Goal: Task Accomplishment & Management: Complete application form

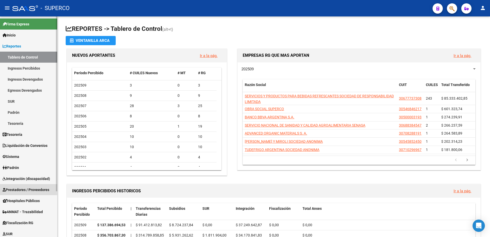
click at [31, 190] on span "Prestadores / Proveedores" at bounding box center [26, 190] width 47 height 6
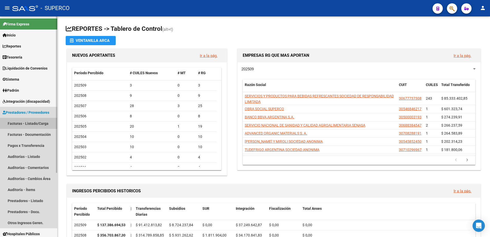
click at [28, 126] on link "Facturas - Listado/Carga" at bounding box center [28, 123] width 57 height 11
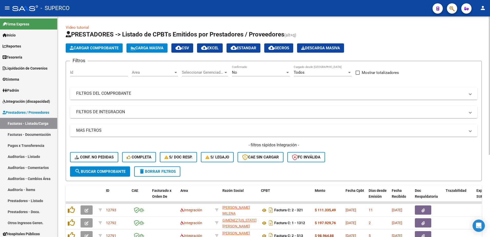
click at [103, 112] on mat-panel-title "FILTROS DE INTEGRACION" at bounding box center [270, 112] width 389 height 6
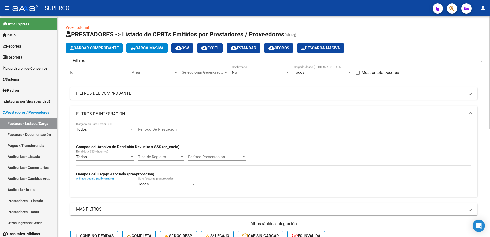
click at [105, 185] on input "Afiliado Legajo (cuil/nombre)" at bounding box center [105, 184] width 58 height 5
type input "smoco"
click at [255, 71] on div "No" at bounding box center [258, 72] width 53 height 5
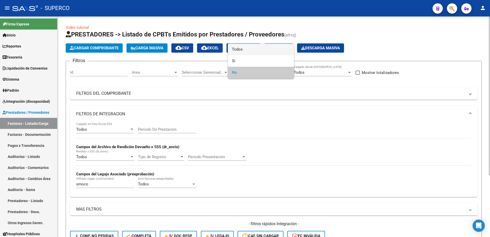
click at [263, 48] on span "Todos" at bounding box center [261, 50] width 58 height 12
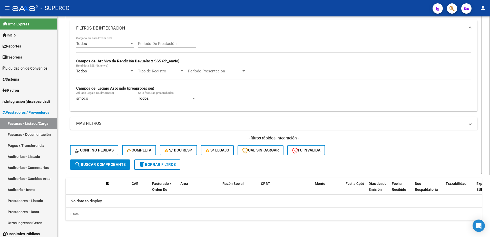
click at [107, 165] on span "search Buscar Comprobante" at bounding box center [100, 164] width 51 height 5
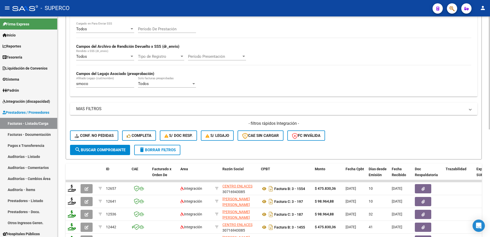
scroll to position [182, 0]
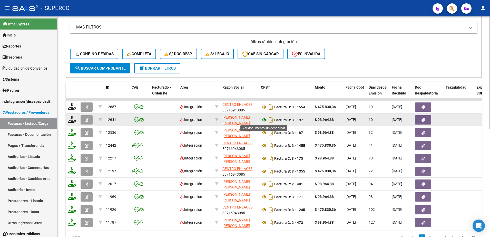
click at [264, 120] on icon at bounding box center [264, 120] width 7 height 6
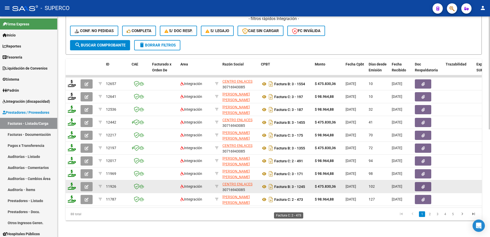
scroll to position [210, 0]
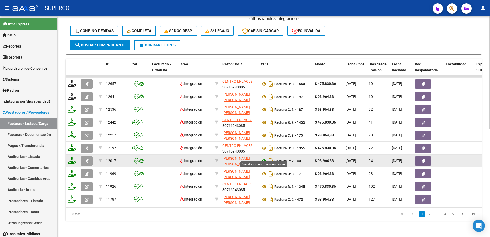
click at [264, 158] on icon at bounding box center [264, 161] width 7 height 6
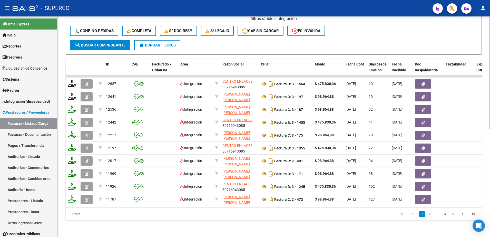
click at [405, 33] on div "- filtros rápidos Integración - Conf. no pedidas Completa S/ Doc Resp. S/ legaj…" at bounding box center [274, 28] width 408 height 24
click at [160, 43] on span "delete Borrar Filtros" at bounding box center [157, 45] width 37 height 5
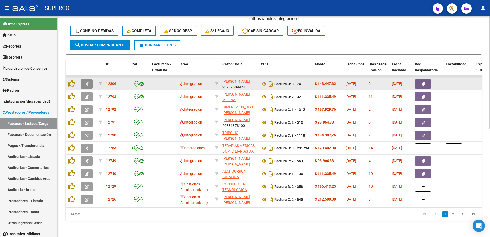
click at [85, 82] on icon "button" at bounding box center [87, 84] width 4 height 4
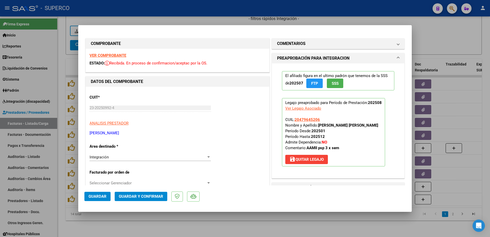
click at [118, 56] on strong "VER COMPROBANTE" at bounding box center [108, 55] width 37 height 5
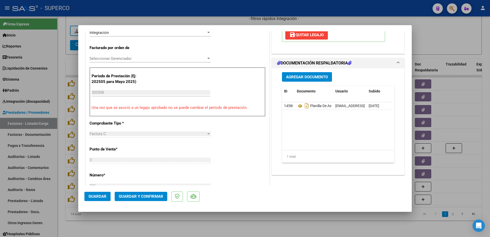
scroll to position [128, 0]
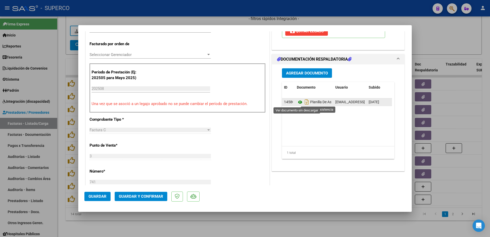
click at [297, 103] on icon at bounding box center [300, 102] width 7 height 6
click at [297, 102] on icon at bounding box center [300, 102] width 7 height 6
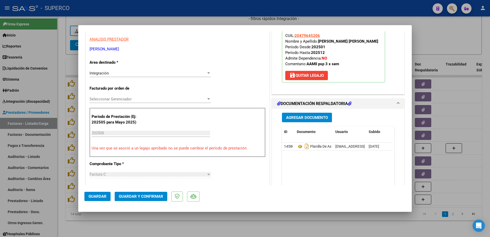
scroll to position [96, 0]
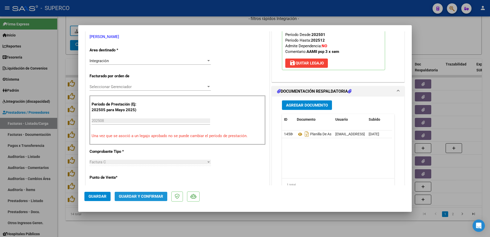
click at [148, 195] on span "Guardar y Confirmar" at bounding box center [141, 196] width 44 height 5
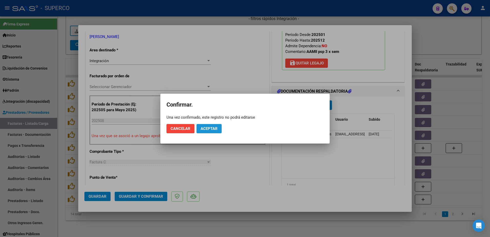
click at [213, 129] on span "Aceptar" at bounding box center [209, 128] width 17 height 5
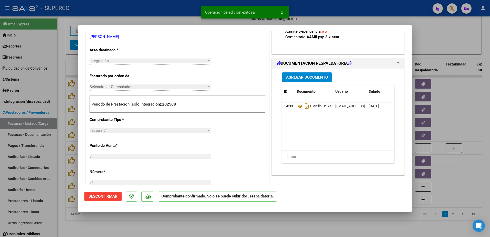
click at [193, 219] on div at bounding box center [245, 118] width 490 height 237
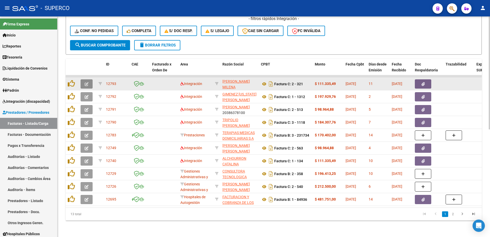
click at [87, 82] on icon "button" at bounding box center [87, 84] width 4 height 4
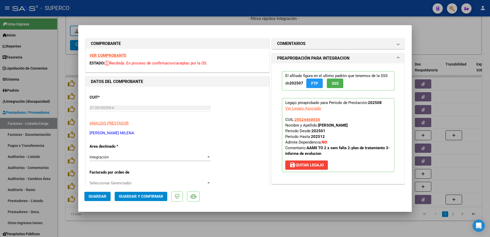
click at [114, 53] on div "VER COMPROBANTE ESTADO: Recibida. En proceso de confirmacion/aceptac por la OS." at bounding box center [178, 60] width 184 height 23
click at [113, 55] on strong "VER COMPROBANTE" at bounding box center [108, 55] width 37 height 5
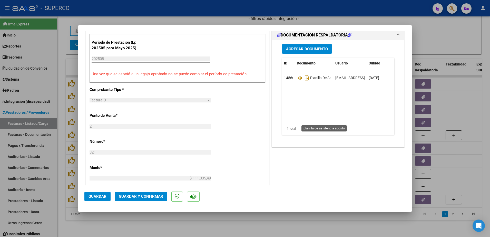
scroll to position [160, 0]
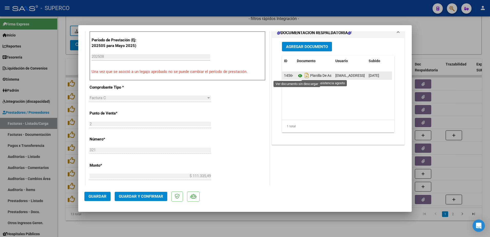
click at [297, 78] on icon at bounding box center [300, 76] width 7 height 6
click at [298, 76] on icon at bounding box center [300, 76] width 7 height 6
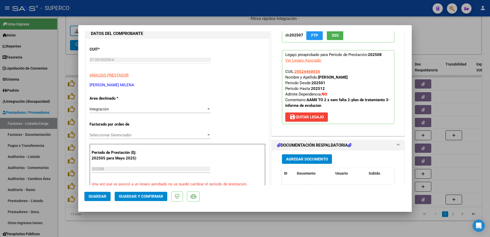
scroll to position [0, 0]
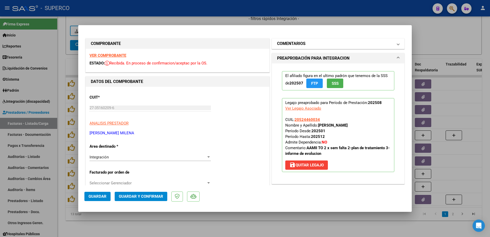
click at [307, 46] on mat-panel-title "COMENTARIOS" at bounding box center [335, 44] width 116 height 6
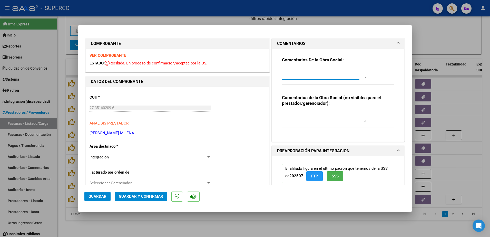
click at [338, 72] on textarea at bounding box center [324, 73] width 85 height 10
click at [313, 72] on textarea at bounding box center [324, 73] width 85 height 10
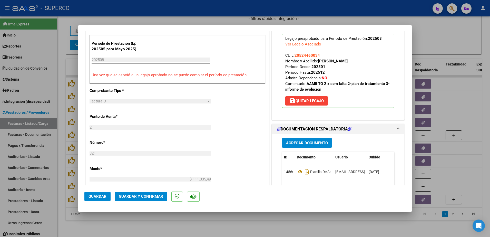
scroll to position [160, 0]
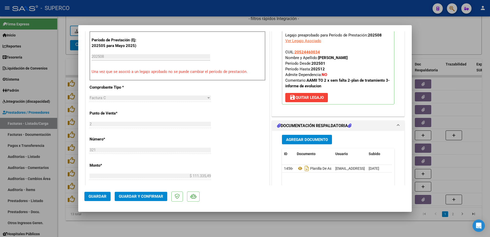
type textarea "subir planilla de asistencia se subio la fc"
click at [98, 196] on span "Guardar" at bounding box center [98, 196] width 18 height 5
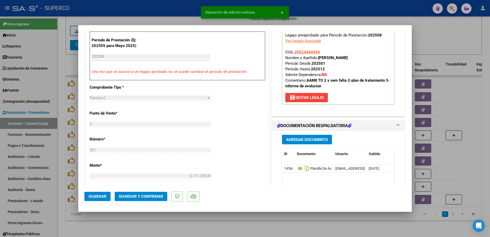
click at [187, 224] on div at bounding box center [245, 118] width 490 height 237
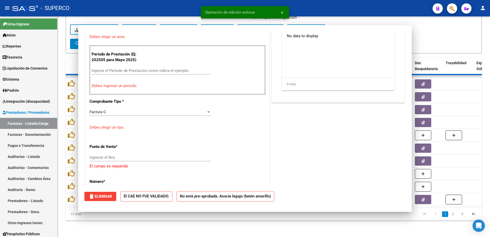
scroll to position [0, 0]
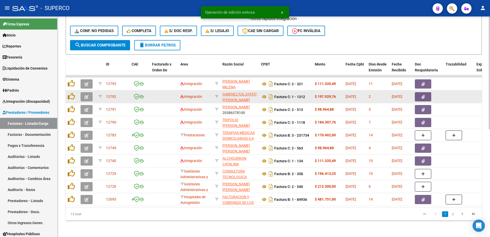
click at [83, 92] on button "button" at bounding box center [87, 96] width 12 height 9
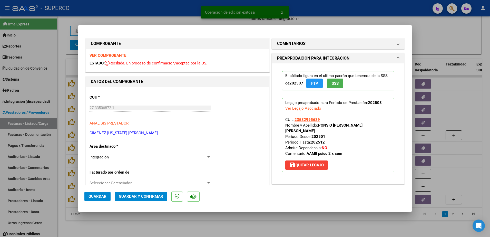
click at [111, 55] on strong "VER COMPROBANTE" at bounding box center [108, 55] width 37 height 5
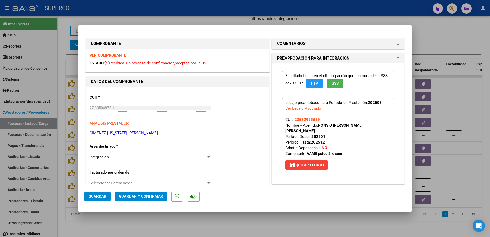
click at [448, 35] on div at bounding box center [245, 118] width 490 height 237
type input "$ 0,00"
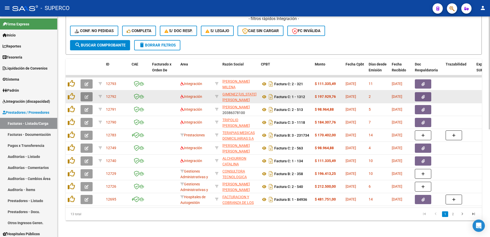
click at [86, 95] on icon "button" at bounding box center [87, 97] width 4 height 4
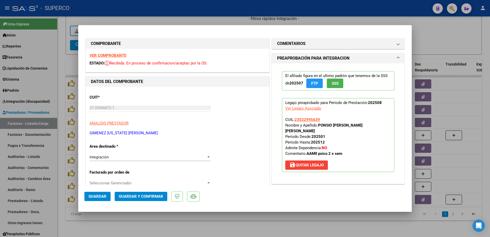
click at [106, 54] on strong "VER COMPROBANTE" at bounding box center [108, 55] width 37 height 5
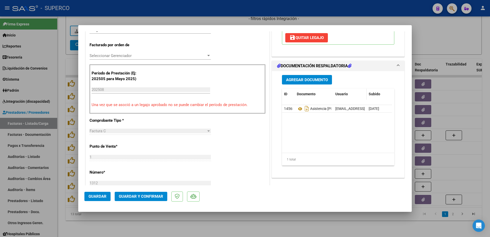
scroll to position [128, 0]
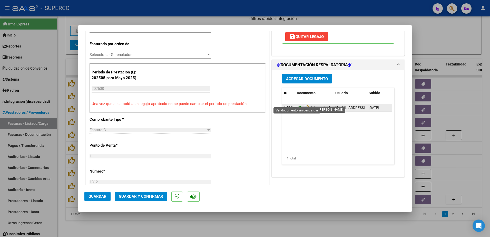
click at [297, 105] on icon at bounding box center [300, 108] width 7 height 6
click at [128, 195] on span "Guardar y Confirmar" at bounding box center [141, 196] width 44 height 5
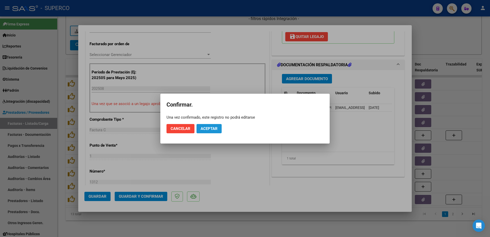
click at [209, 129] on span "Aceptar" at bounding box center [209, 128] width 17 height 5
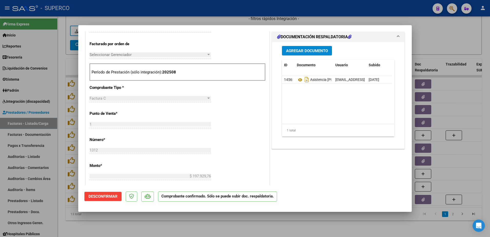
click at [177, 229] on div at bounding box center [245, 118] width 490 height 237
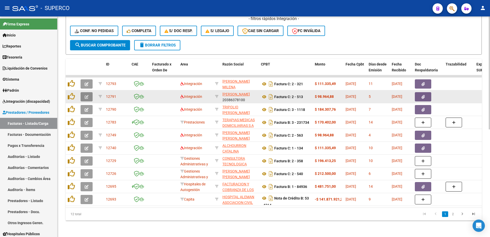
click at [87, 95] on icon "button" at bounding box center [87, 97] width 4 height 4
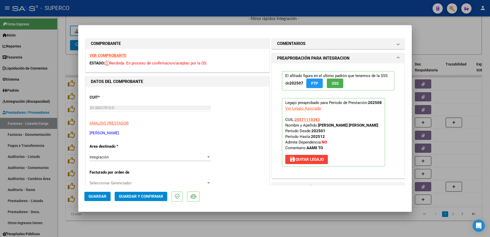
click at [116, 54] on strong "VER COMPROBANTE" at bounding box center [108, 55] width 37 height 5
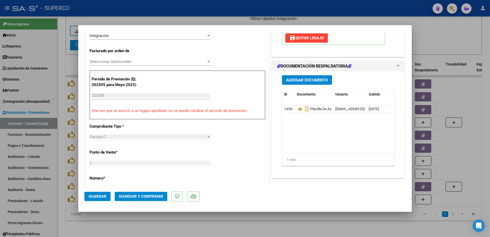
scroll to position [128, 0]
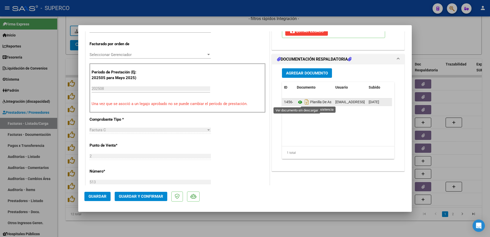
click at [298, 102] on icon at bounding box center [300, 102] width 7 height 6
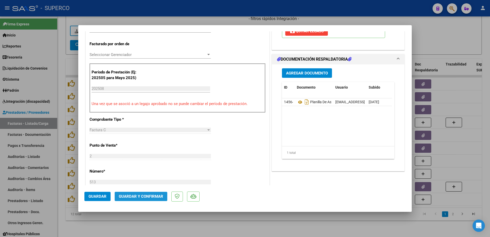
click at [128, 196] on span "Guardar y Confirmar" at bounding box center [141, 196] width 44 height 5
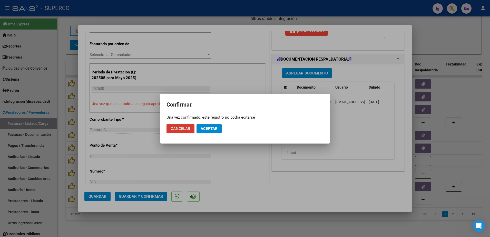
click at [205, 131] on button "Aceptar" at bounding box center [209, 128] width 25 height 9
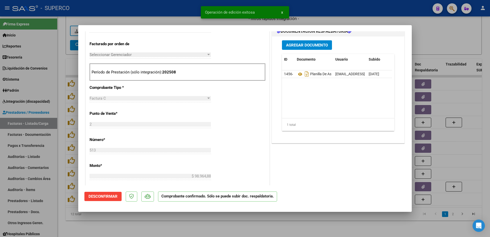
click at [176, 230] on div at bounding box center [245, 118] width 490 height 237
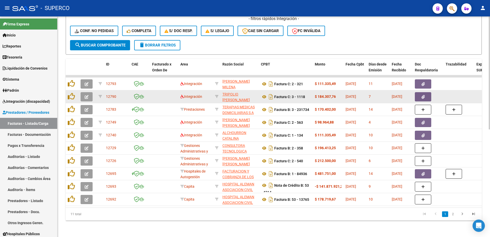
click at [85, 95] on icon "button" at bounding box center [87, 97] width 4 height 4
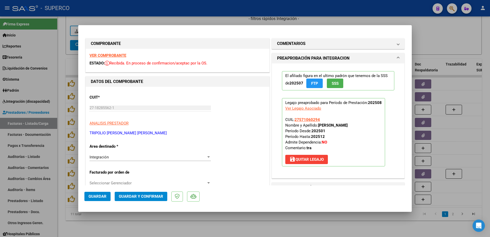
click at [99, 54] on strong "VER COMPROBANTE" at bounding box center [108, 55] width 37 height 5
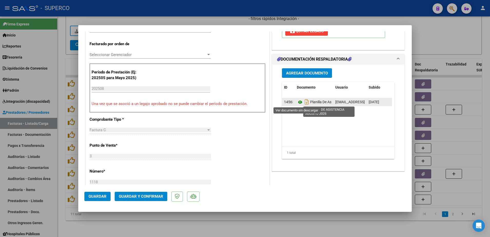
click at [297, 100] on icon at bounding box center [300, 102] width 7 height 6
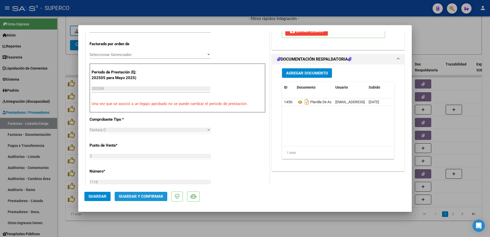
click at [155, 195] on span "Guardar y Confirmar" at bounding box center [141, 196] width 44 height 5
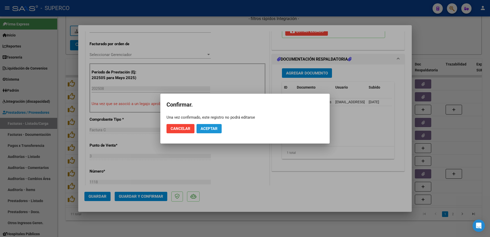
click at [215, 128] on span "Aceptar" at bounding box center [209, 128] width 17 height 5
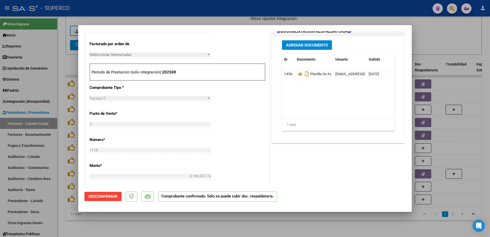
click at [205, 233] on div at bounding box center [245, 118] width 490 height 237
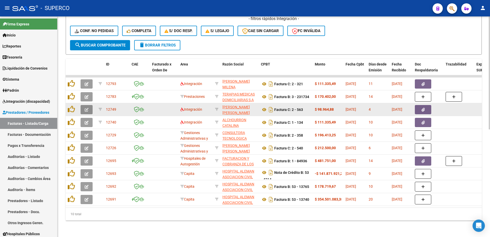
click at [86, 108] on icon "button" at bounding box center [87, 110] width 4 height 4
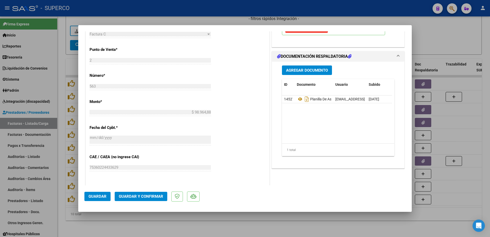
scroll to position [225, 0]
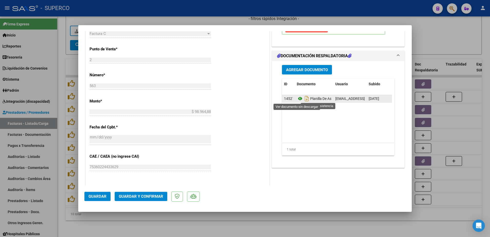
click at [297, 99] on icon at bounding box center [300, 98] width 7 height 6
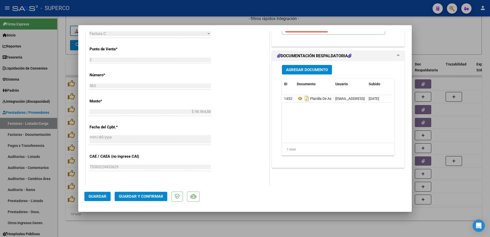
click at [256, 221] on div at bounding box center [245, 118] width 490 height 237
type input "$ 0,00"
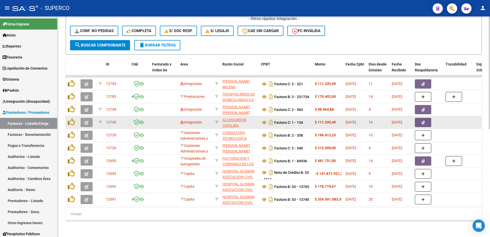
click at [87, 121] on icon "button" at bounding box center [87, 123] width 4 height 4
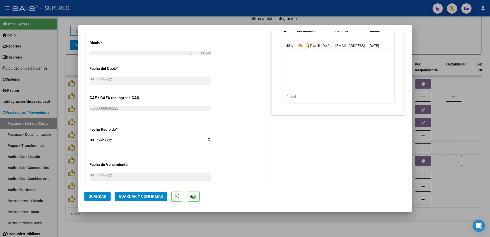
scroll to position [289, 0]
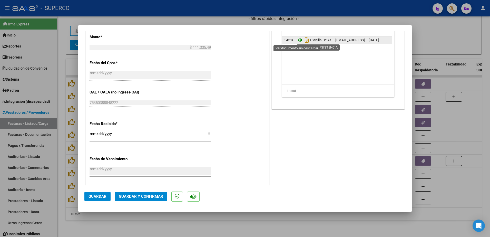
click at [298, 40] on icon at bounding box center [300, 40] width 7 height 6
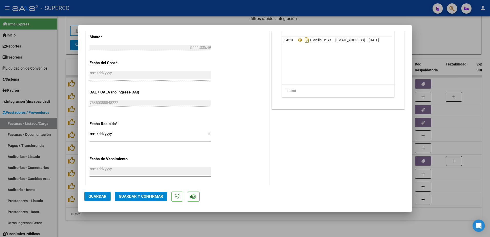
click at [276, 227] on div at bounding box center [245, 118] width 490 height 237
type input "$ 0,00"
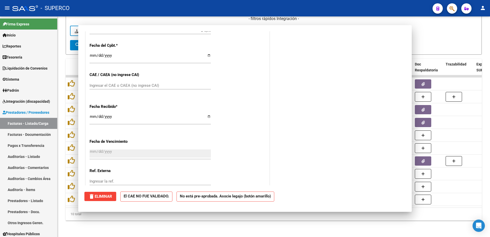
scroll to position [0, 0]
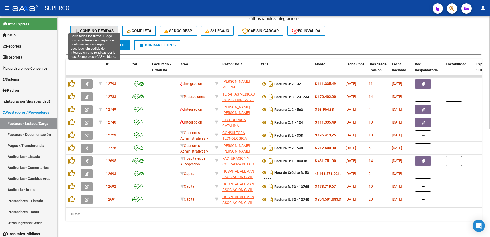
click at [78, 29] on icon at bounding box center [77, 31] width 5 height 4
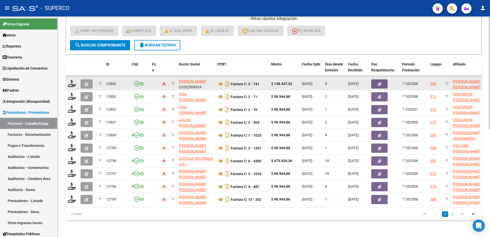
click at [68, 79] on datatable-body-cell at bounding box center [72, 84] width 13 height 13
click at [71, 80] on icon at bounding box center [72, 83] width 8 height 7
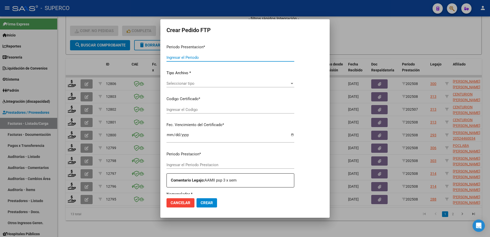
type input "202508"
type input "$ 148.447,32"
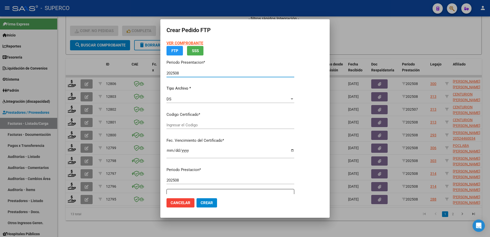
type input "2650474115"
type input "[DATE]"
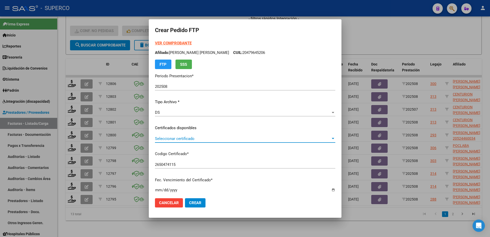
click at [292, 140] on span "Seleccionar certificado" at bounding box center [243, 138] width 176 height 5
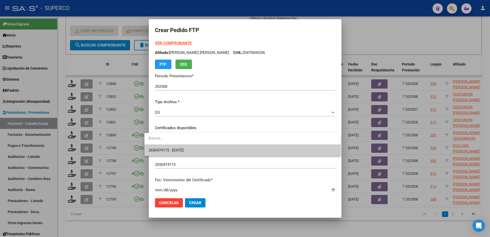
click at [279, 159] on div at bounding box center [245, 118] width 490 height 237
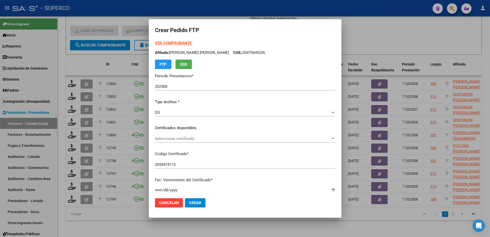
click at [279, 150] on div "VER COMPROBANTE ARCA [PERSON_NAME] Afiliado: [PERSON_NAME] [PERSON_NAME] CUIL: …" at bounding box center [245, 121] width 180 height 162
click at [284, 138] on span "Seleccionar certificado" at bounding box center [243, 138] width 176 height 5
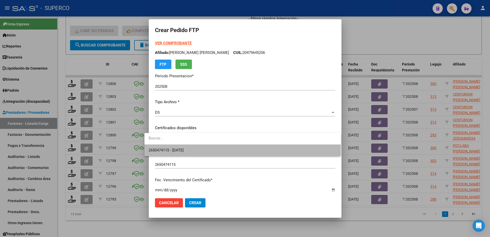
click at [279, 153] on span "2650474115 - [DATE]" at bounding box center [243, 151] width 188 height 12
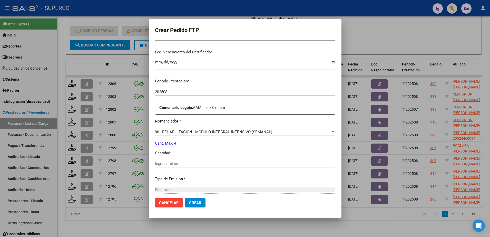
scroll to position [128, 0]
click at [254, 162] on input "Ingresar el nro" at bounding box center [245, 163] width 180 height 5
type input "4"
click at [193, 203] on span "Crear" at bounding box center [195, 202] width 12 height 5
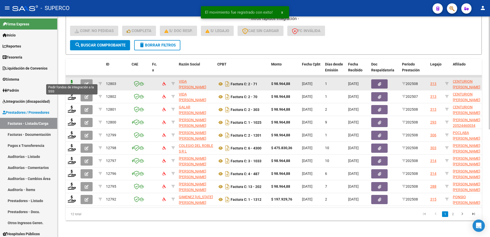
click at [72, 80] on icon at bounding box center [72, 83] width 8 height 7
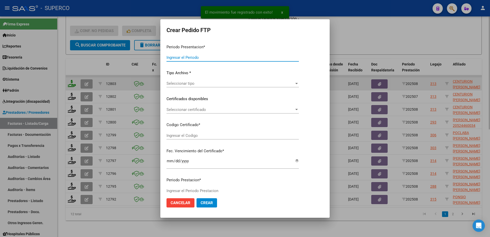
type input "202508"
type input "$ 98.964,88"
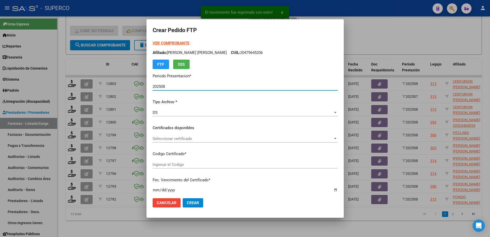
type input "arg02000551948742024092020290920bue315"
type input "[DATE]"
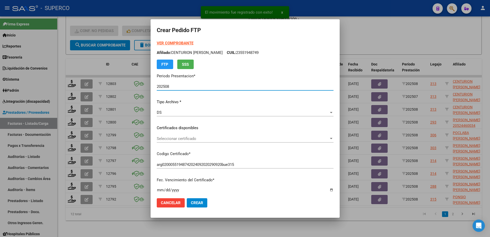
click at [287, 138] on span "Seleccionar certificado" at bounding box center [243, 138] width 172 height 5
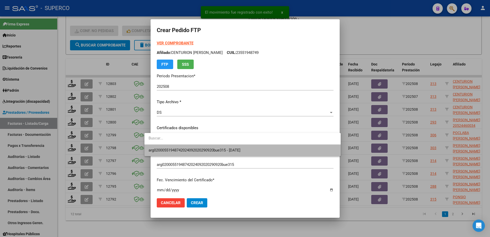
click at [284, 151] on span "arg02000551948742024092020290920bue315 - [DATE]" at bounding box center [243, 151] width 188 height 12
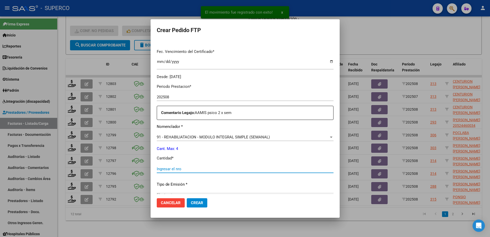
click at [270, 169] on input "Ingresar el nro" at bounding box center [245, 169] width 177 height 5
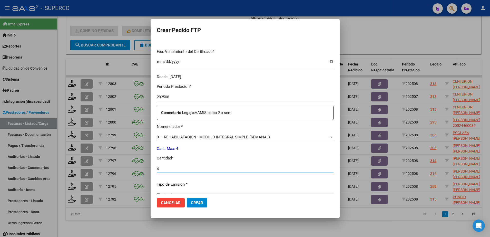
type input "4"
click at [194, 202] on span "Crear" at bounding box center [197, 202] width 12 height 5
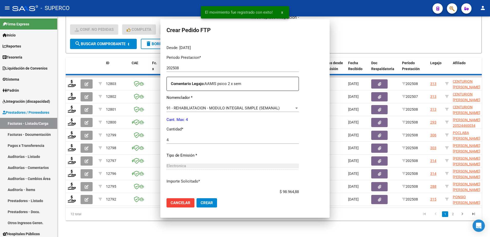
scroll to position [0, 0]
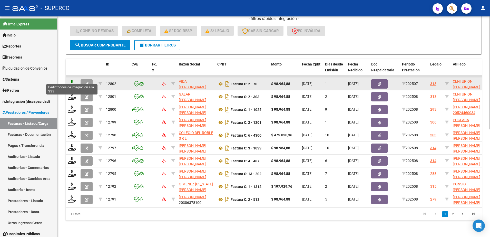
click at [71, 80] on icon at bounding box center [72, 83] width 8 height 7
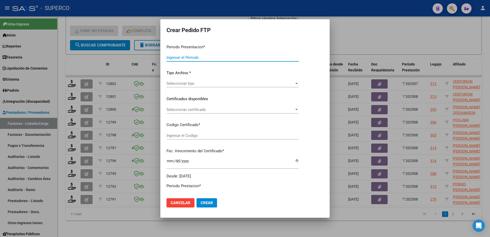
type input "202508"
type input "202507"
type input "$ 98.964,88"
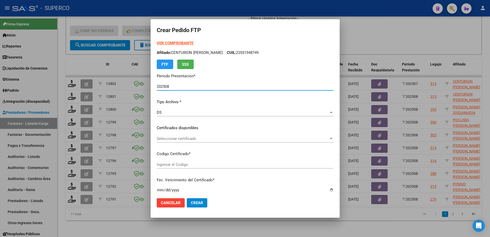
type input "arg02000551948742024092020290920bue315"
type input "[DATE]"
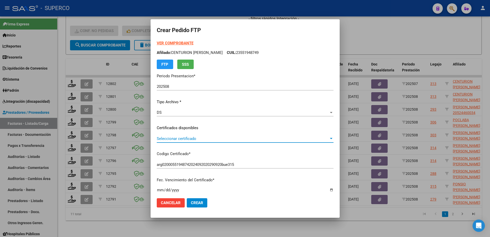
click at [205, 137] on span "Seleccionar certificado" at bounding box center [243, 138] width 172 height 5
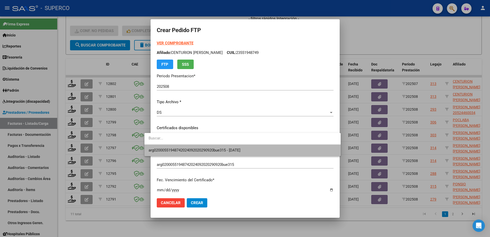
click at [206, 147] on span "arg02000551948742024092020290920bue315 - [DATE]" at bounding box center [243, 151] width 188 height 12
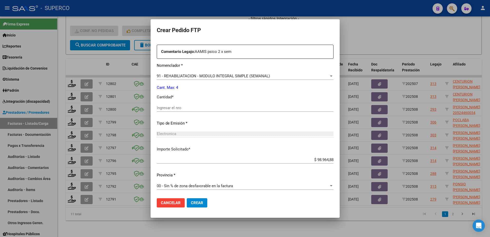
scroll to position [190, 0]
click at [207, 104] on div "Ingresar el nro" at bounding box center [245, 108] width 177 height 8
type input "4"
click at [191, 205] on span "Crear" at bounding box center [197, 202] width 12 height 5
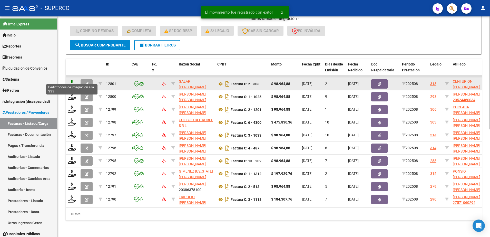
click at [73, 80] on icon at bounding box center [72, 83] width 8 height 7
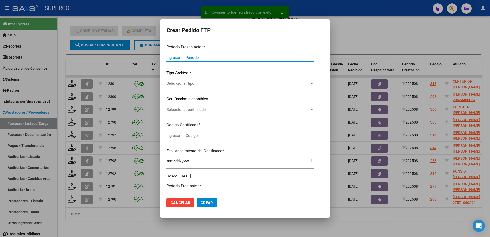
type input "202508"
type input "$ 98.964,88"
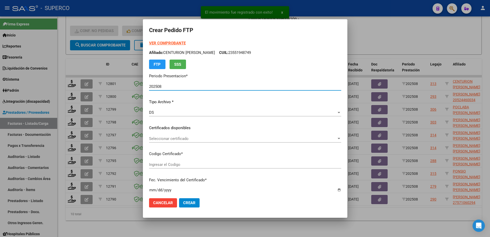
type input "arg02000551948742024092020290920bue315"
type input "[DATE]"
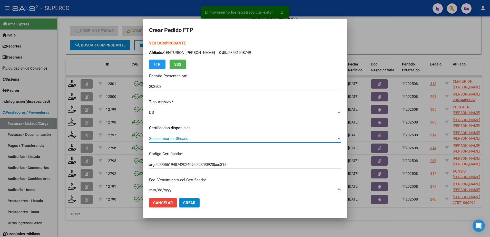
click at [273, 138] on span "Seleccionar certificado" at bounding box center [243, 138] width 188 height 5
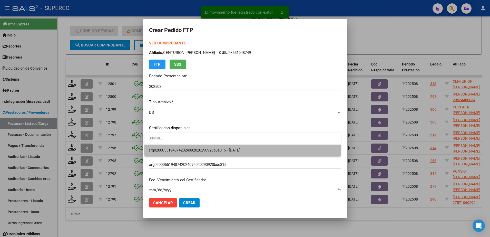
click at [270, 149] on span "arg02000551948742024092020290920bue315 - [DATE]" at bounding box center [243, 151] width 188 height 12
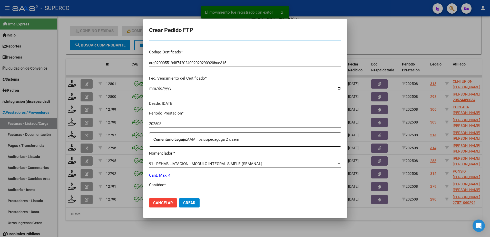
scroll to position [128, 0]
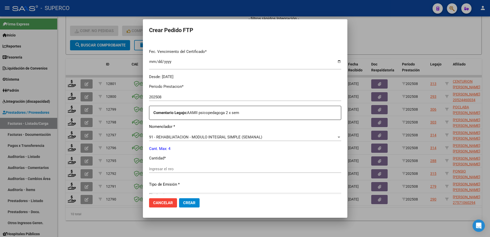
click at [209, 171] on div "Ingresar el nro" at bounding box center [245, 169] width 192 height 8
type input "4"
click at [190, 204] on span "Crear" at bounding box center [189, 202] width 12 height 5
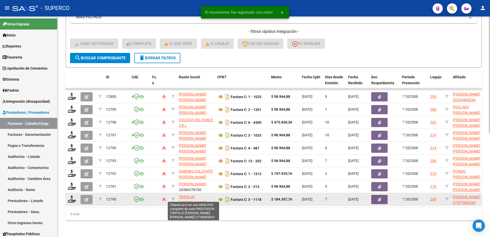
scroll to position [197, 0]
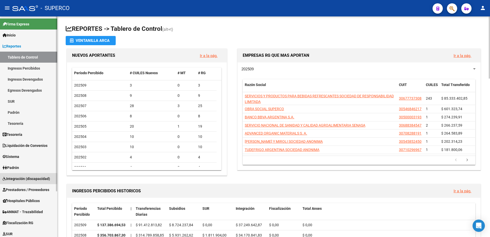
click at [18, 179] on span "Integración (discapacidad)" at bounding box center [26, 179] width 47 height 6
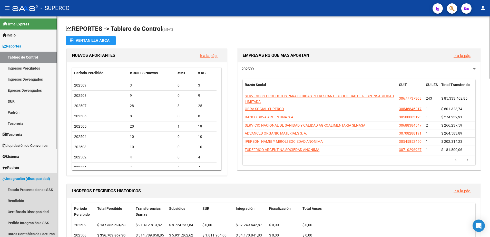
click at [18, 177] on span "Integración (discapacidad)" at bounding box center [26, 179] width 47 height 6
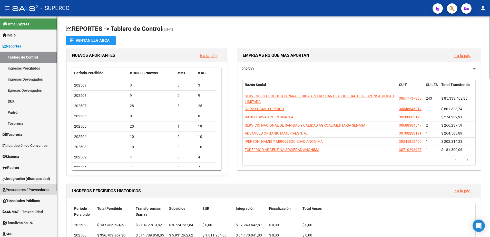
click at [18, 187] on span "Prestadores / Proveedores" at bounding box center [26, 190] width 47 height 6
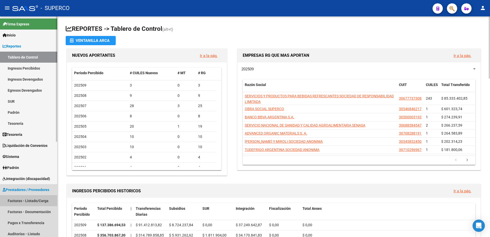
click at [25, 201] on link "Facturas - Listado/Carga" at bounding box center [28, 200] width 57 height 11
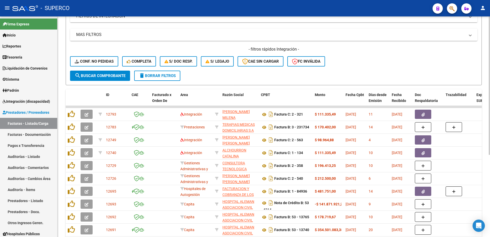
scroll to position [96, 0]
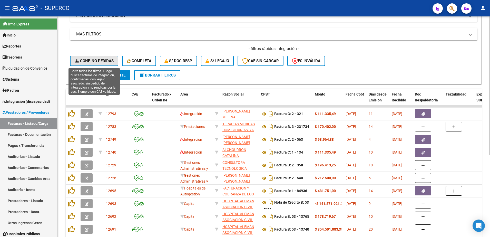
click at [106, 59] on span "Conf. no pedidas" at bounding box center [94, 61] width 39 height 5
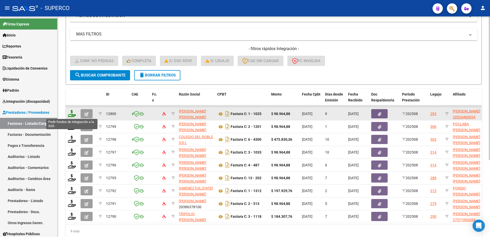
click at [71, 117] on icon at bounding box center [72, 113] width 8 height 7
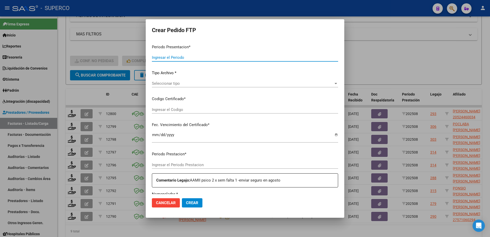
type input "202508"
type input "$ 98.964,88"
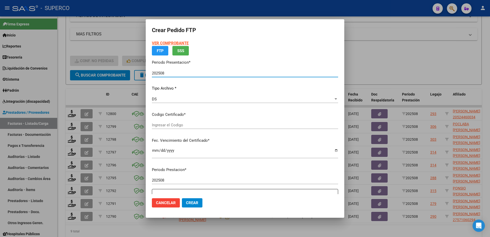
type input "ARG02000524460032022081920270819BS436"
type input "[DATE]"
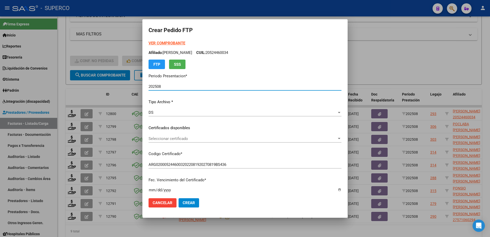
click at [290, 143] on div "Seleccionar certificado Seleccionar certificado" at bounding box center [245, 141] width 193 height 13
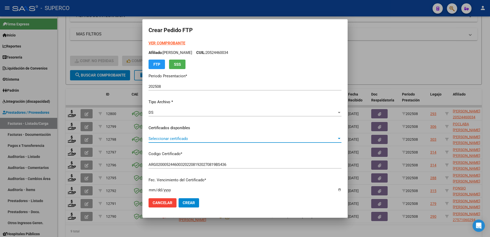
click at [290, 139] on span "Seleccionar certificado" at bounding box center [243, 138] width 188 height 5
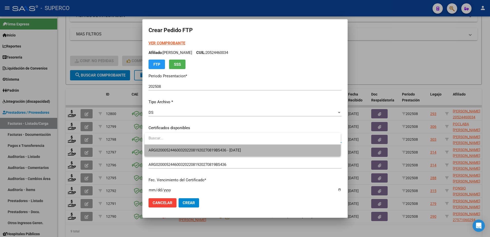
click at [274, 155] on span "ARG02000524460032022081920270819BS436 - [DATE]" at bounding box center [243, 151] width 188 height 12
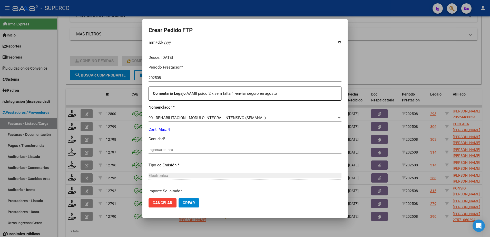
scroll to position [160, 0]
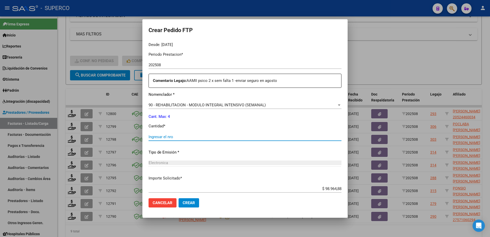
click at [252, 136] on input "Ingresar el nro" at bounding box center [245, 137] width 193 height 5
type input "4"
click at [187, 201] on span "Crear" at bounding box center [189, 202] width 12 height 5
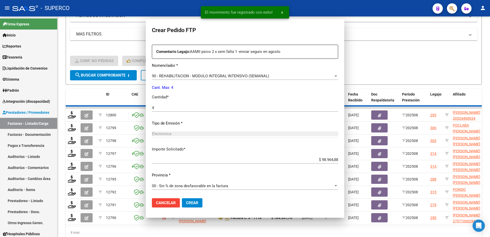
scroll to position [131, 0]
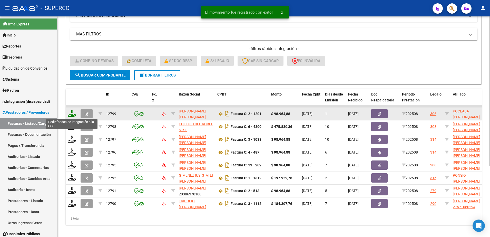
click at [71, 111] on icon at bounding box center [72, 113] width 8 height 7
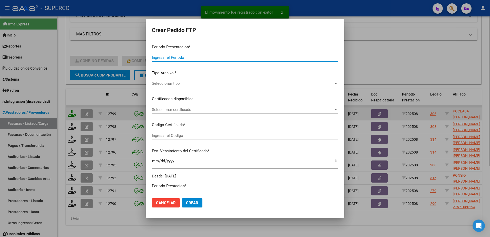
type input "202508"
type input "$ 98.964,88"
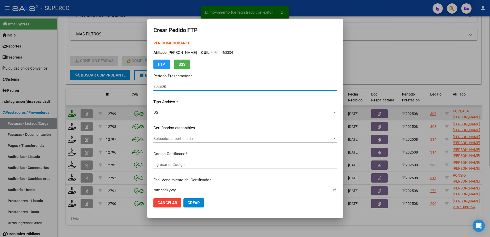
type input "ARG010005510657420190820250820CBA536"
type input "[DATE]"
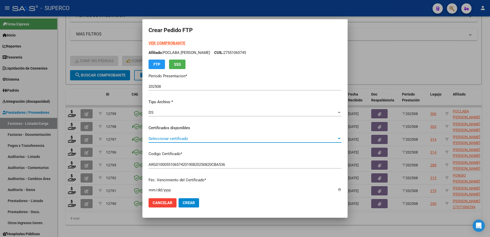
click at [242, 138] on span "Seleccionar certificado" at bounding box center [243, 138] width 188 height 5
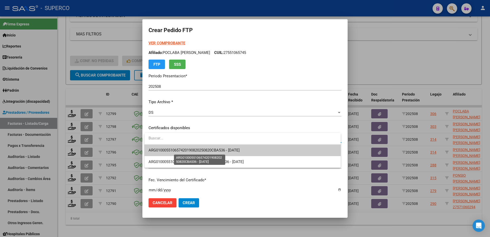
click at [240, 151] on span "ARG010005510657420190820250820CBA536 - [DATE]" at bounding box center [194, 150] width 91 height 5
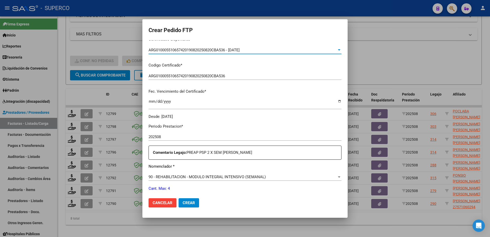
scroll to position [128, 0]
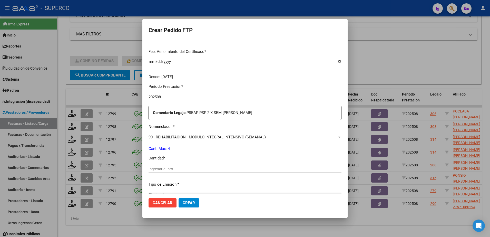
click at [218, 170] on input "Ingresar el nro" at bounding box center [245, 169] width 193 height 5
type input "4"
click at [186, 208] on mat-dialog-actions "Cancelar Crear" at bounding box center [245, 202] width 193 height 17
click at [187, 205] on button "Crear" at bounding box center [189, 202] width 21 height 9
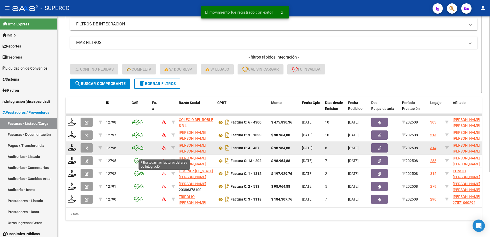
scroll to position [93, 0]
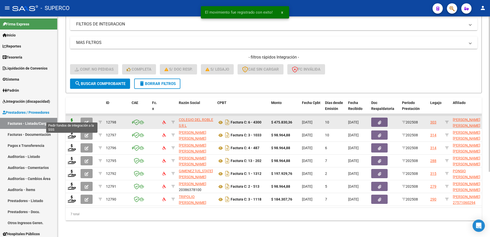
click at [75, 118] on icon at bounding box center [72, 121] width 8 height 7
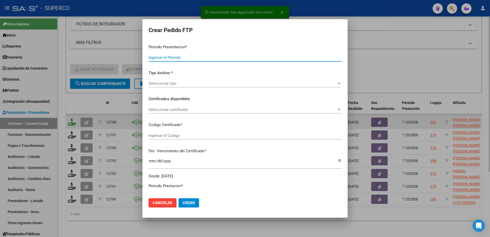
type input "202508"
type input "$ 475.830,36"
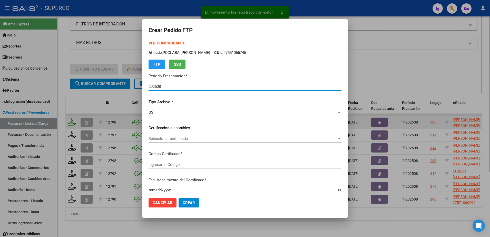
type input "arg010005004178642022012020270120bs315"
type input "[DATE]"
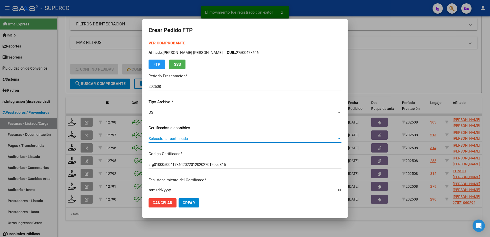
click at [201, 139] on span "Seleccionar certificado" at bounding box center [243, 138] width 188 height 5
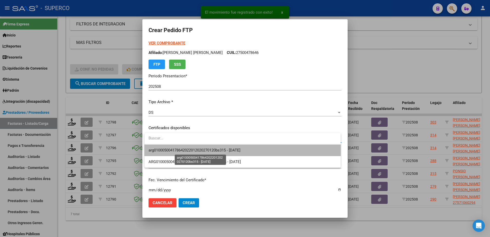
click at [200, 150] on span "arg010005004178642022012020270120bs315 - [DATE]" at bounding box center [195, 150] width 92 height 5
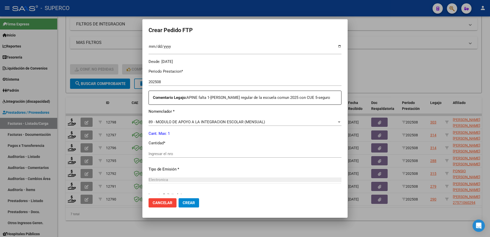
scroll to position [160, 0]
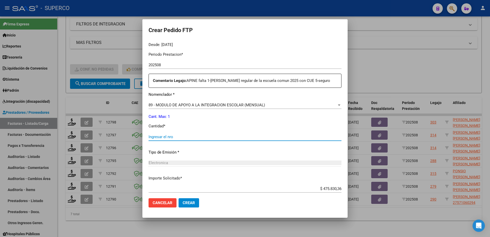
click at [203, 139] on input "Ingresar el nro" at bounding box center [245, 137] width 193 height 5
type input "1"
click at [192, 202] on span "Crear" at bounding box center [189, 202] width 12 height 5
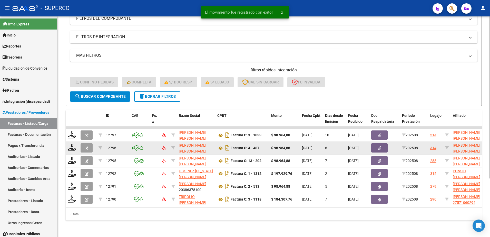
scroll to position [80, 0]
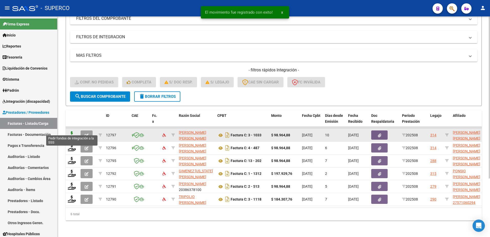
click at [72, 131] on icon at bounding box center [72, 134] width 8 height 7
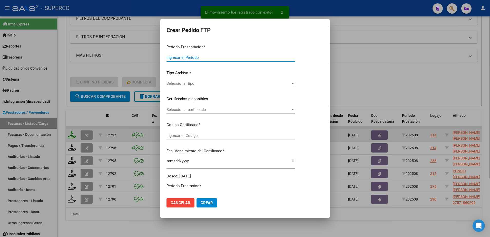
type input "202508"
type input "$ 98.964,88"
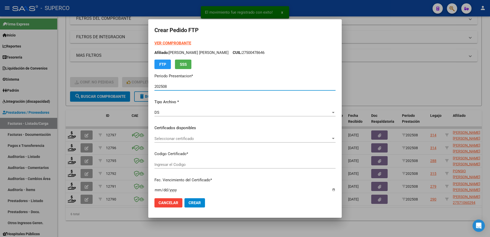
type input "ARG02000531733992019101020291010CBA536"
type input "[DATE]"
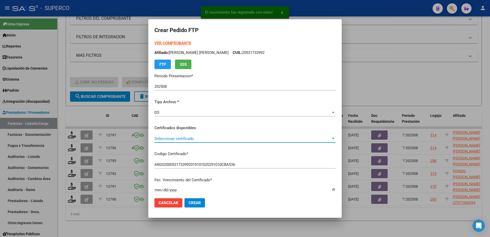
click at [224, 139] on span "Seleccionar certificado" at bounding box center [243, 138] width 177 height 5
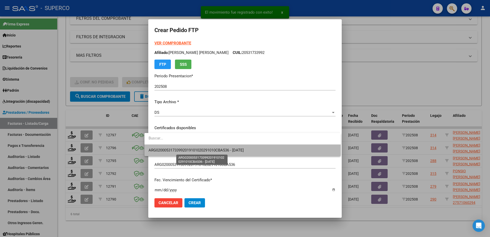
click at [222, 148] on span "ARG02000531733992019101020291010CBA536 - [DATE]" at bounding box center [196, 150] width 95 height 5
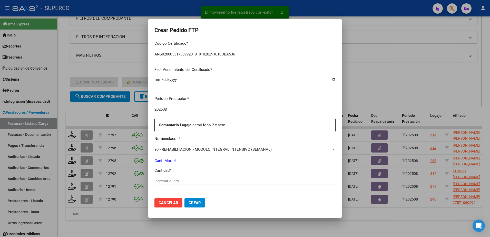
scroll to position [128, 0]
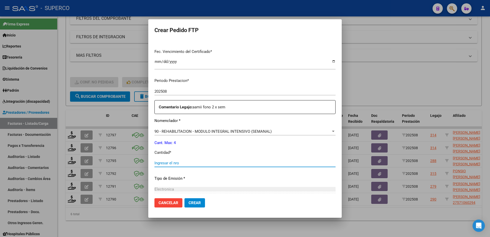
click at [206, 162] on input "Ingresar el nro" at bounding box center [245, 163] width 181 height 5
type input "4"
click at [191, 200] on button "Crear" at bounding box center [195, 202] width 21 height 9
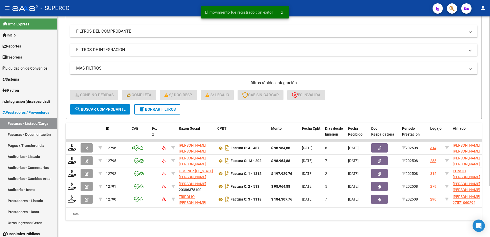
scroll to position [67, 0]
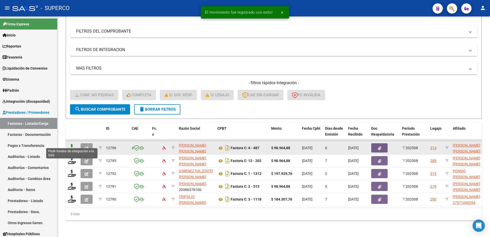
click at [74, 144] on icon at bounding box center [72, 147] width 8 height 7
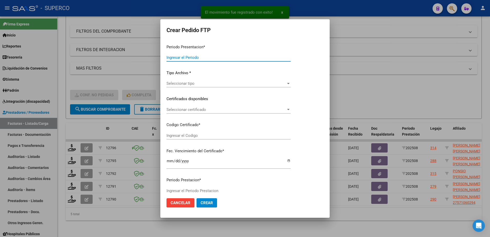
type input "202508"
type input "$ 98.964,88"
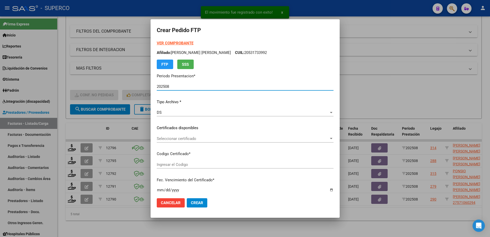
type input "ARG02000531733992019101020291010CBA536"
type input "[DATE]"
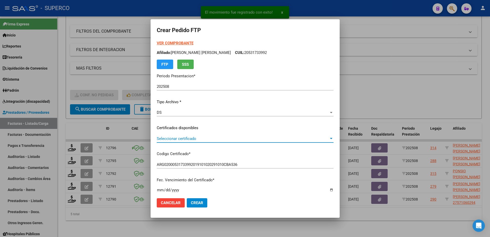
click at [256, 140] on span "Seleccionar certificado" at bounding box center [243, 138] width 172 height 5
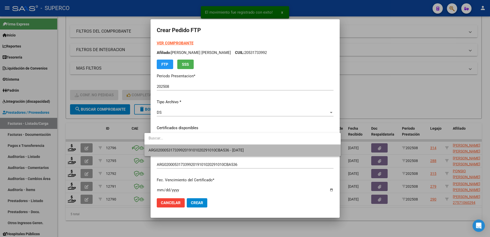
click at [253, 147] on span "ARG02000531733992019101020291010CBA536 - [DATE]" at bounding box center [243, 151] width 188 height 12
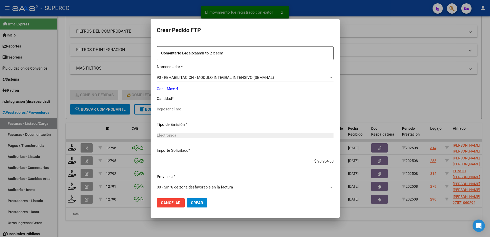
scroll to position [184, 0]
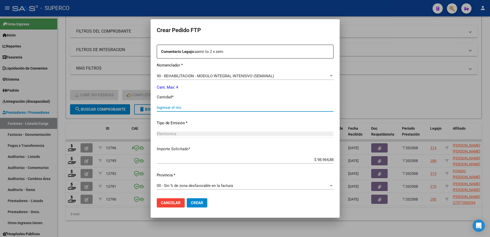
click at [238, 106] on input "Ingresar el nro" at bounding box center [245, 107] width 177 height 5
type input "4"
click at [194, 204] on span "Crear" at bounding box center [197, 202] width 12 height 5
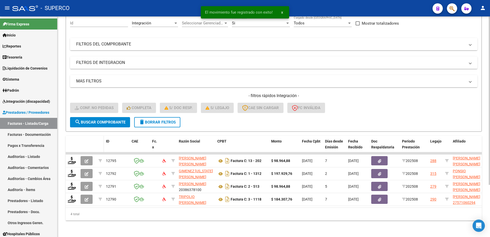
scroll to position [54, 0]
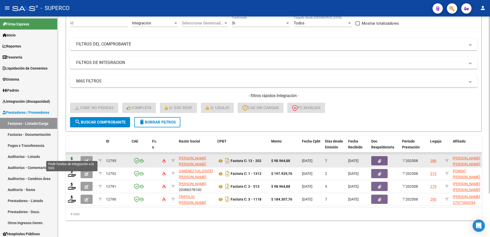
click at [68, 157] on icon at bounding box center [72, 160] width 8 height 7
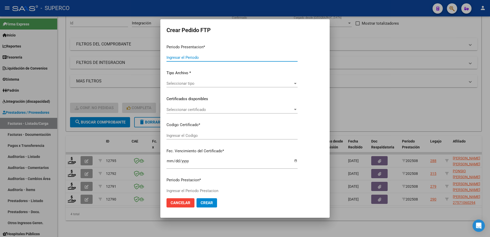
type input "202508"
type input "$ 98.964,88"
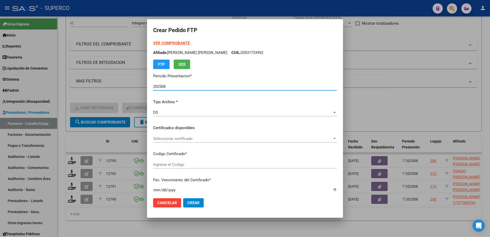
type input "arg01000530870552018112220251122bsas427"
type input "[DATE]"
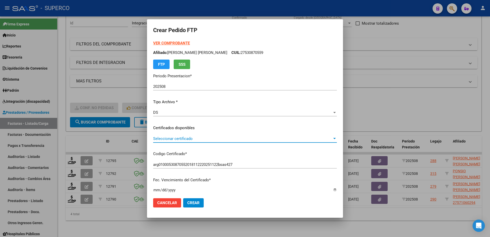
click at [243, 138] on span "Seleccionar certificado" at bounding box center [242, 138] width 179 height 5
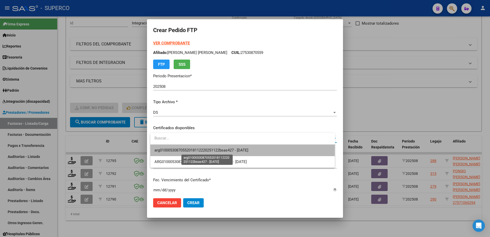
click at [237, 152] on span "arg01000530870552018112220251122bsas427 - [DATE]" at bounding box center [202, 150] width 94 height 5
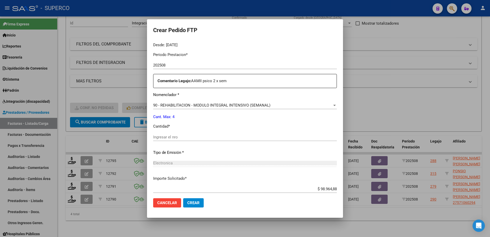
scroll to position [160, 0]
click at [240, 141] on div "Ingresar el nro" at bounding box center [245, 139] width 184 height 13
click at [241, 133] on div "Ingresar el nro" at bounding box center [245, 137] width 184 height 8
type input "4"
click at [196, 202] on span "Crear" at bounding box center [193, 202] width 12 height 5
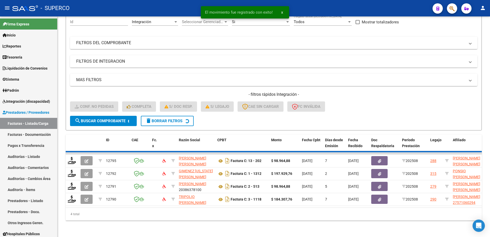
scroll to position [41, 0]
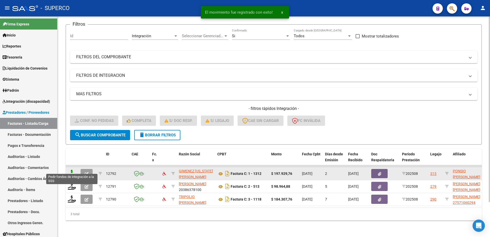
click at [69, 170] on icon at bounding box center [72, 173] width 8 height 7
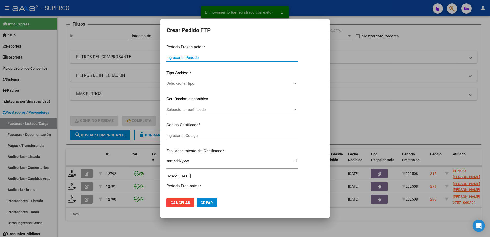
type input "202508"
type input "$ 197.929,76"
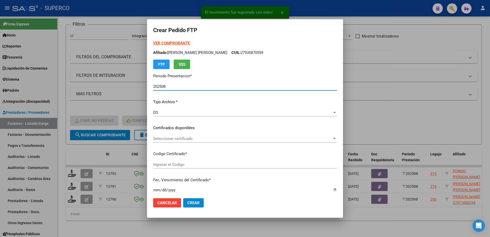
type input "ARG02000532995632022032220270322BS436"
type input "[DATE]"
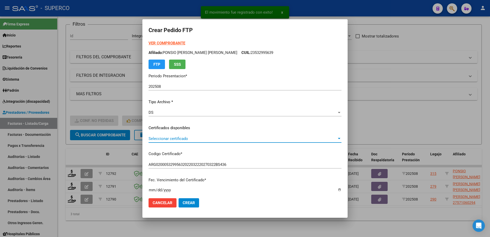
click at [238, 137] on span "Seleccionar certificado" at bounding box center [243, 138] width 188 height 5
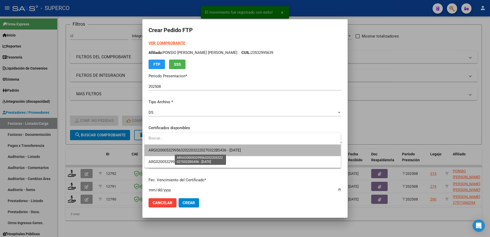
click at [241, 151] on span "ARG02000532995632022032220270322BS436 - [DATE]" at bounding box center [195, 150] width 92 height 5
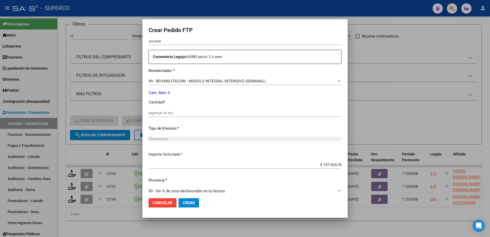
scroll to position [190, 0]
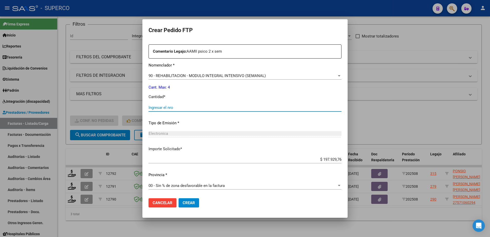
click at [233, 108] on input "Ingresar el nro" at bounding box center [245, 107] width 193 height 5
type input "4"
click at [188, 202] on span "Crear" at bounding box center [189, 202] width 12 height 5
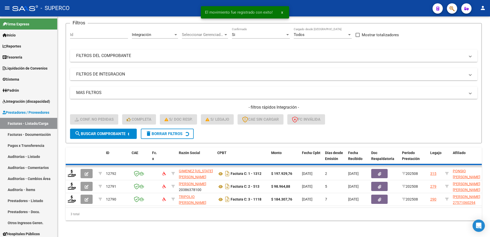
scroll to position [28, 0]
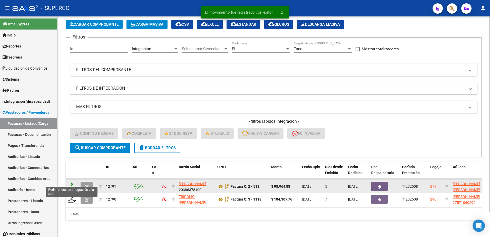
click at [73, 183] on icon at bounding box center [72, 186] width 8 height 7
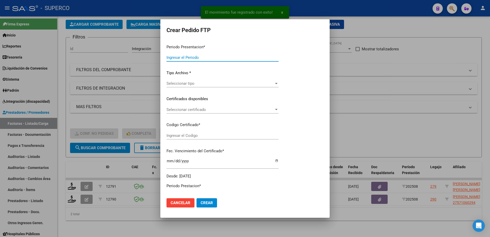
type input "202508"
type input "$ 98.964,88"
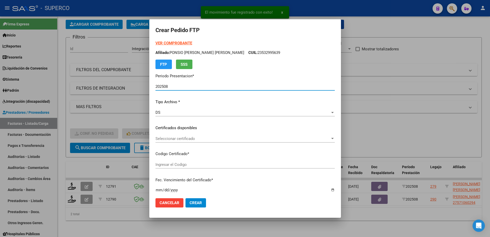
type input "arg02-00057111034-20211001-20261001-bs-4"
type input "[DATE]"
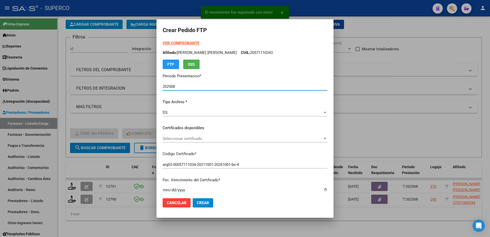
click at [278, 141] on div "Seleccionar certificado Seleccionar certificado" at bounding box center [245, 139] width 165 height 8
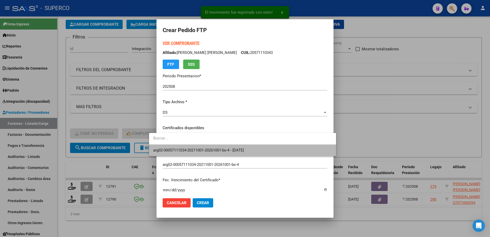
click at [279, 151] on span "arg02-00057111034-20211001-20261001-bs-4 - [DATE]" at bounding box center [242, 151] width 179 height 12
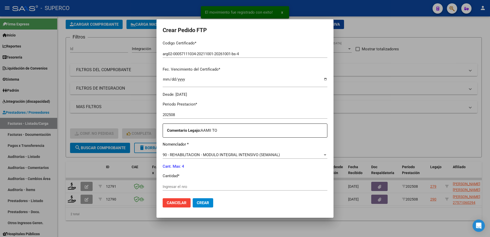
scroll to position [128, 0]
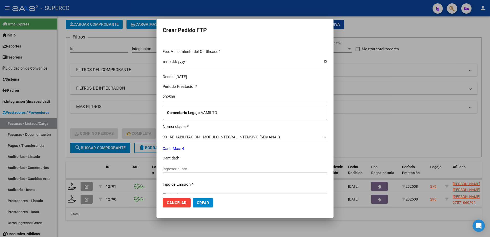
click at [278, 170] on input "Ingresar el nro" at bounding box center [245, 169] width 165 height 5
type input "4"
click at [197, 205] on span "Crear" at bounding box center [203, 202] width 12 height 5
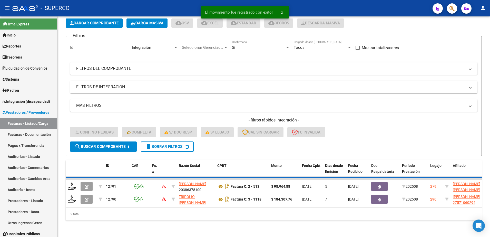
scroll to position [16, 0]
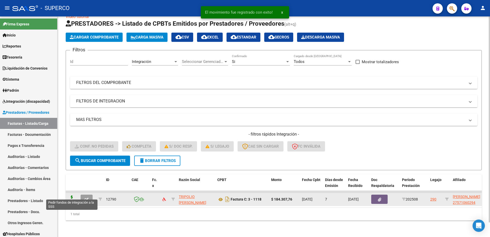
click at [70, 195] on icon at bounding box center [72, 198] width 8 height 7
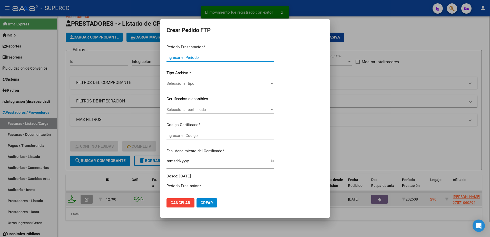
type input "202508"
type input "$ 184.307,76"
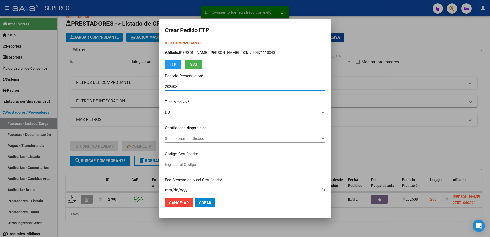
type input "ARG01-00057106029-20200414-20250414-CBA-"
type input "[DATE]"
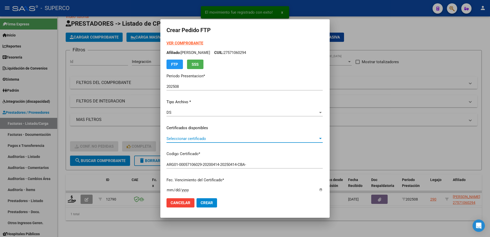
click at [276, 139] on span "Seleccionar certificado" at bounding box center [243, 138] width 152 height 5
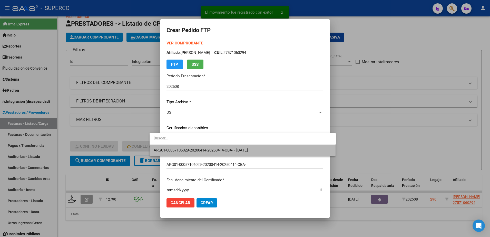
click at [274, 151] on span "ARG01-00057106029-20200414-20250414-CBA- - [DATE]" at bounding box center [243, 151] width 178 height 12
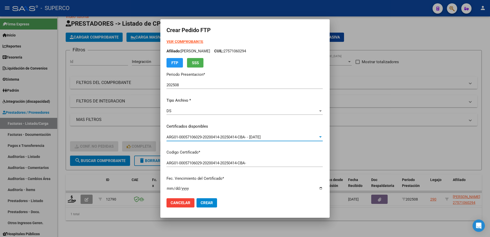
scroll to position [0, 0]
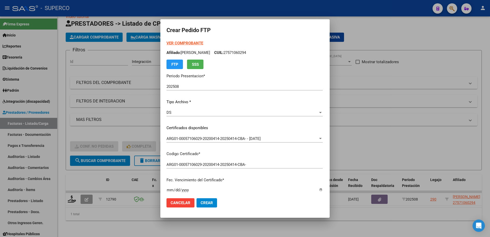
click at [397, 30] on div at bounding box center [245, 118] width 490 height 237
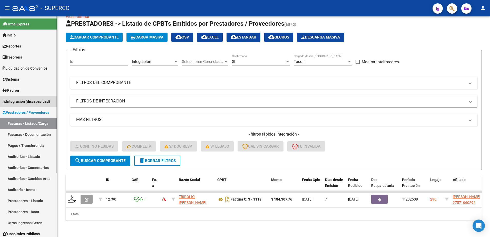
click at [28, 99] on span "Integración (discapacidad)" at bounding box center [26, 102] width 47 height 6
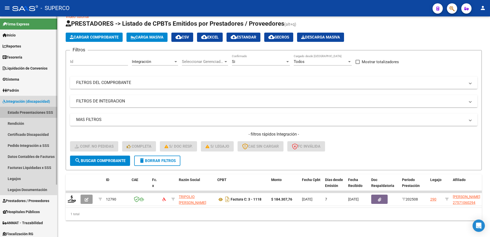
click at [30, 113] on link "Estado Presentaciones SSS" at bounding box center [28, 112] width 57 height 11
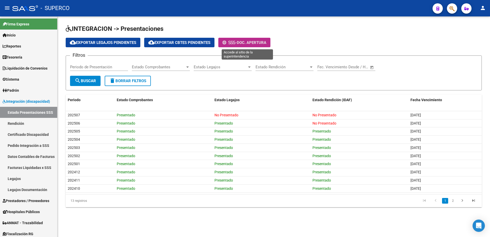
click at [266, 44] on span "Doc. Apertura" at bounding box center [252, 42] width 30 height 5
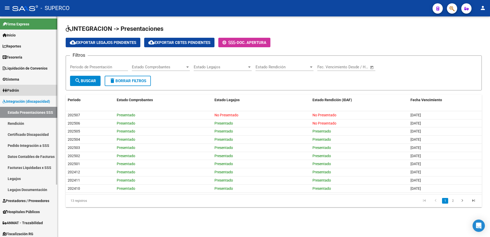
click at [19, 88] on span "Padrón" at bounding box center [11, 91] width 16 height 6
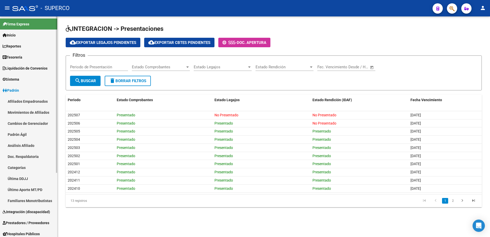
click at [26, 144] on link "Análisis Afiliado" at bounding box center [28, 145] width 57 height 11
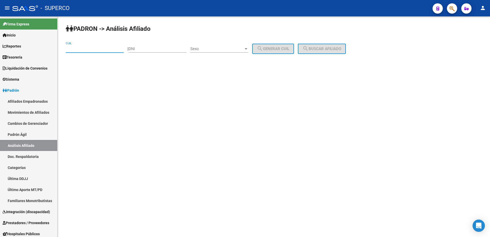
click at [111, 49] on input "CUIL" at bounding box center [95, 48] width 58 height 5
paste input "20-55672406-8"
type input "20-55672406-8"
click at [330, 49] on span "search Buscar afiliado" at bounding box center [322, 48] width 39 height 5
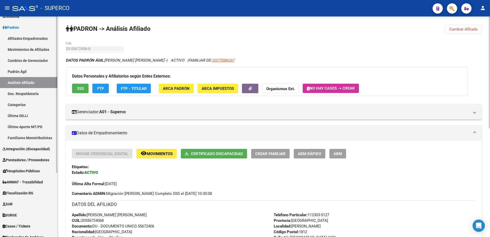
scroll to position [64, 0]
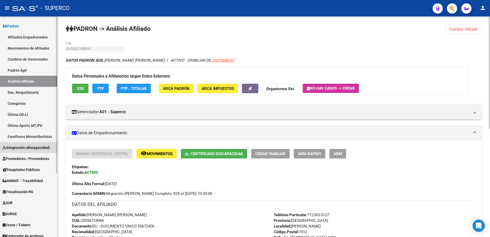
click at [26, 144] on link "Integración (discapacidad)" at bounding box center [28, 147] width 57 height 11
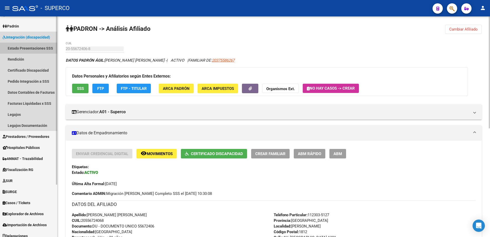
click at [35, 47] on link "Estado Presentaciones SSS" at bounding box center [28, 48] width 57 height 11
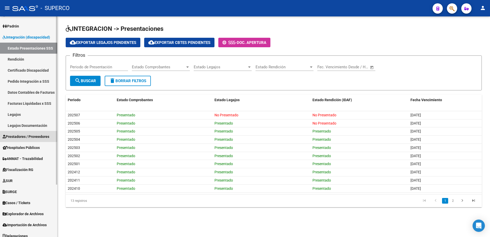
click at [37, 137] on span "Prestadores / Proveedores" at bounding box center [26, 137] width 47 height 6
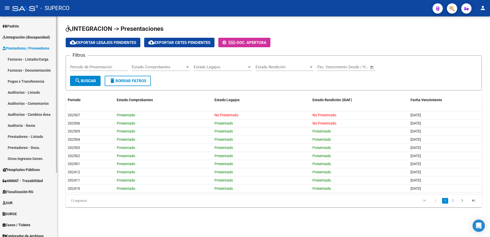
click at [38, 55] on link "Facturas - Listado/Carga" at bounding box center [28, 59] width 57 height 11
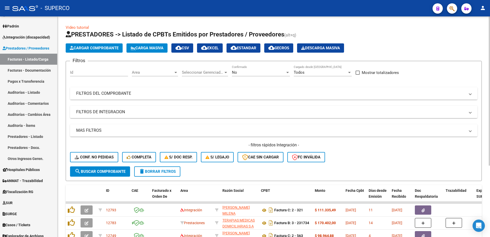
click at [159, 90] on mat-expansion-panel-header "FILTROS DEL COMPROBANTE" at bounding box center [274, 93] width 408 height 12
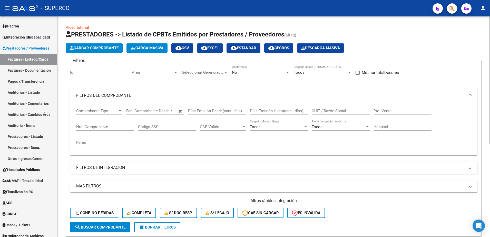
click at [334, 109] on input "CUIT / Razón Social" at bounding box center [341, 111] width 58 height 5
type input "[PERSON_NAME]"
click at [272, 73] on div "No" at bounding box center [258, 72] width 53 height 5
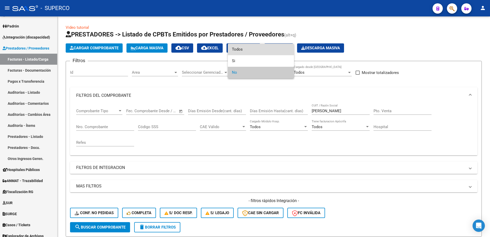
click at [264, 52] on span "Todos" at bounding box center [261, 50] width 58 height 12
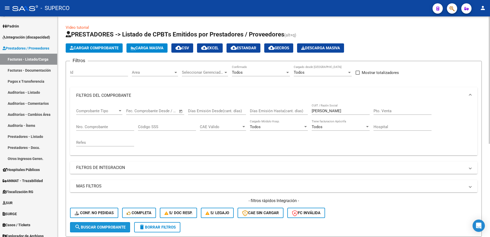
click at [84, 227] on span "search Buscar Comprobante" at bounding box center [100, 227] width 51 height 5
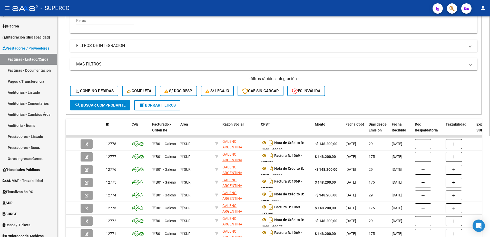
scroll to position [187, 0]
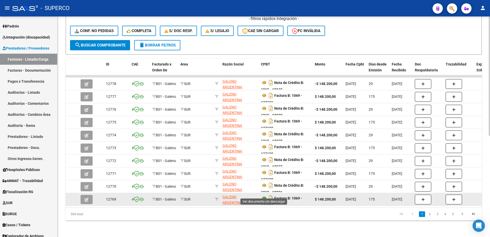
click at [264, 195] on icon at bounding box center [264, 198] width 7 height 6
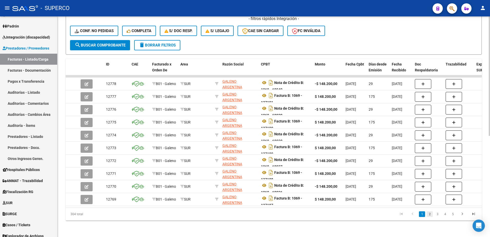
click at [430, 214] on link "2" at bounding box center [430, 214] width 6 height 6
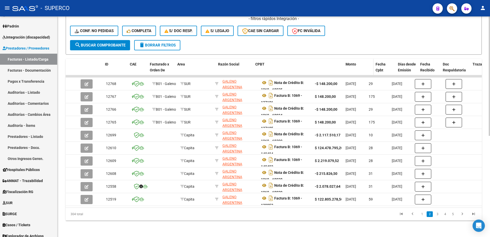
drag, startPoint x: 313, startPoint y: 63, endPoint x: 362, endPoint y: 62, distance: 49.8
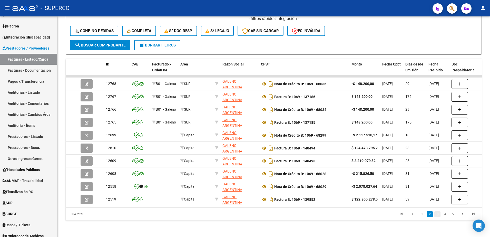
click at [437, 213] on link "3" at bounding box center [438, 214] width 6 height 6
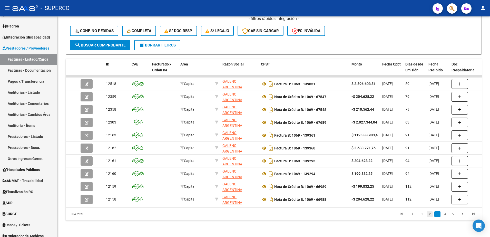
click at [430, 214] on link "2" at bounding box center [430, 214] width 6 height 6
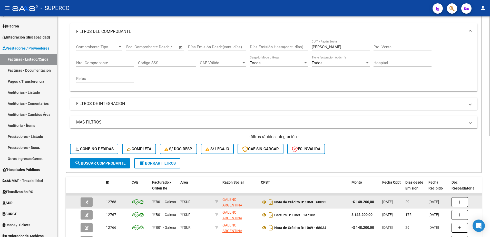
scroll to position [59, 0]
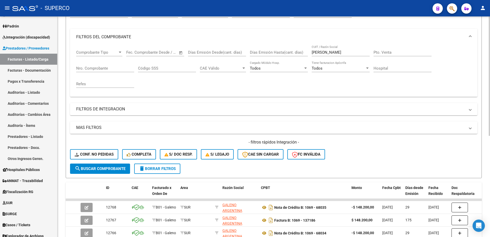
click at [116, 66] on input "Nro. Comprobante" at bounding box center [105, 68] width 58 height 5
click at [88, 167] on span "search Buscar Comprobante" at bounding box center [100, 168] width 51 height 5
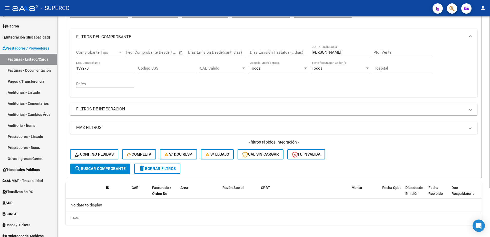
click at [100, 67] on input "139270" at bounding box center [105, 68] width 58 height 5
type input "1"
click at [113, 172] on button "search Buscar Comprobante" at bounding box center [100, 169] width 60 height 10
click at [110, 71] on div "137184 Nro. Comprobante" at bounding box center [105, 66] width 58 height 11
click at [110, 70] on input "137183" at bounding box center [105, 68] width 58 height 5
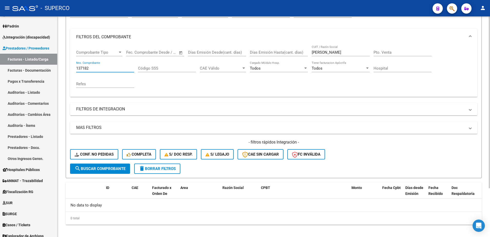
click at [109, 69] on input "137182" at bounding box center [105, 68] width 58 height 5
type input "139270"
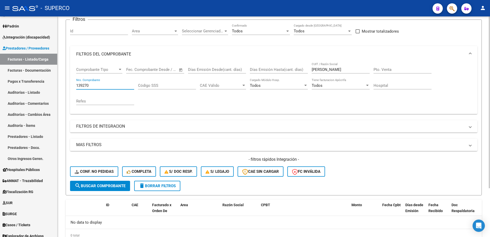
scroll to position [0, 0]
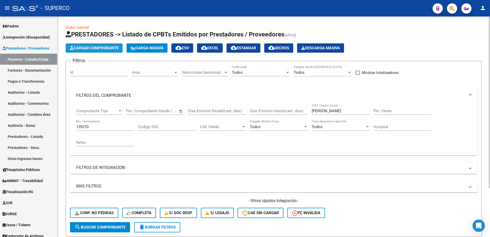
click at [106, 48] on span "Cargar Comprobante" at bounding box center [94, 48] width 49 height 5
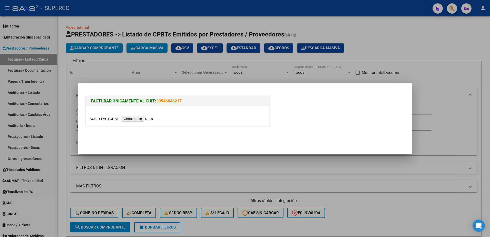
click at [137, 120] on input "file" at bounding box center [122, 118] width 65 height 5
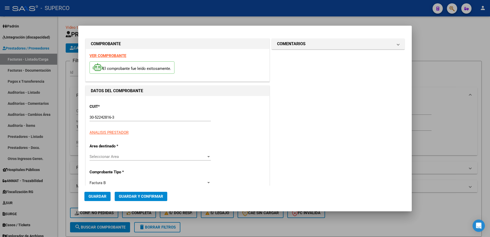
type input "1069"
type input "139270"
type input "$ 1.350.000,00"
type input "[DATE]"
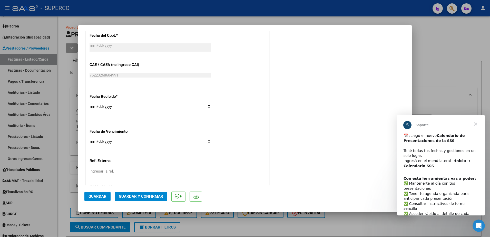
scroll to position [289, 0]
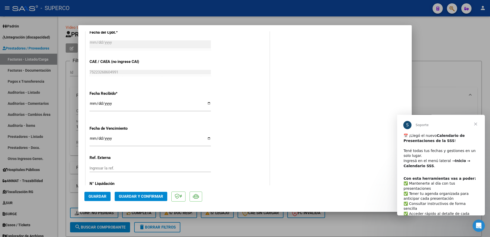
click at [102, 196] on span "Guardar" at bounding box center [98, 196] width 18 height 5
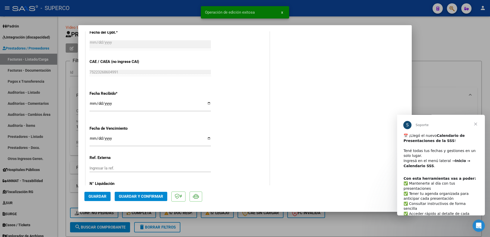
click at [449, 49] on div at bounding box center [245, 118] width 490 height 237
type input "$ 0,00"
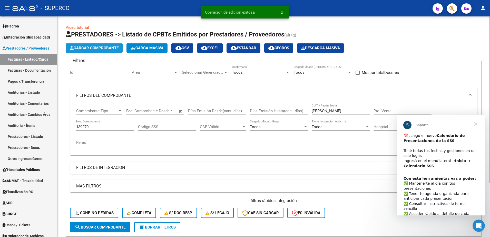
click at [95, 50] on span "Cargar Comprobante" at bounding box center [94, 48] width 49 height 5
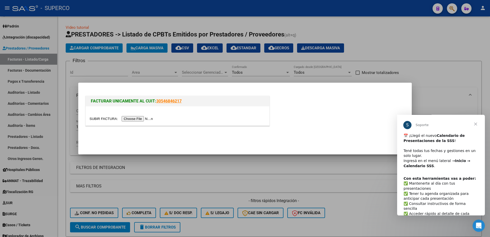
click at [130, 119] on input "file" at bounding box center [122, 118] width 65 height 5
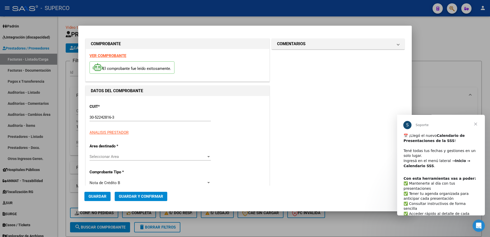
type input "1069"
type input "68041"
type input "$ 1.350.000,00"
type input "[DATE]"
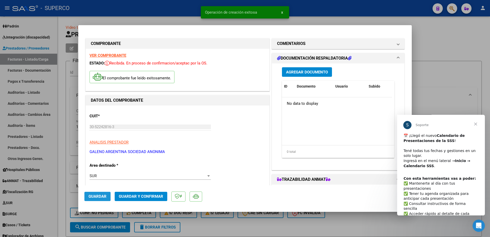
click at [103, 197] on span "Guardar" at bounding box center [98, 196] width 18 height 5
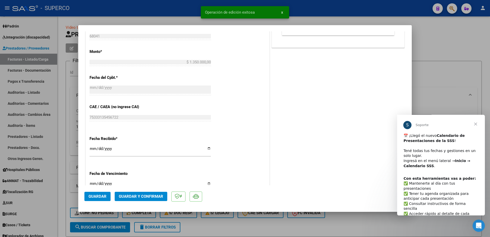
scroll to position [257, 0]
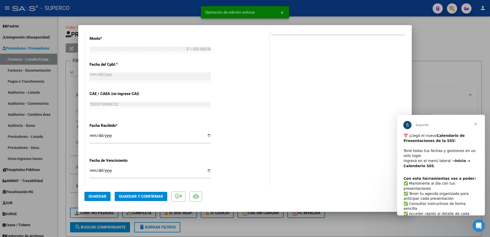
click at [452, 29] on div at bounding box center [245, 118] width 490 height 237
type input "$ 0,00"
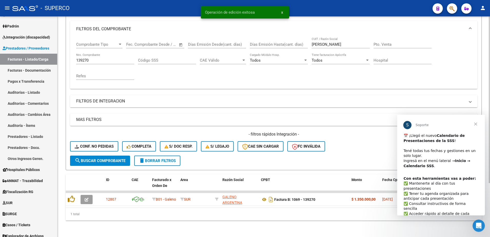
scroll to position [71, 0]
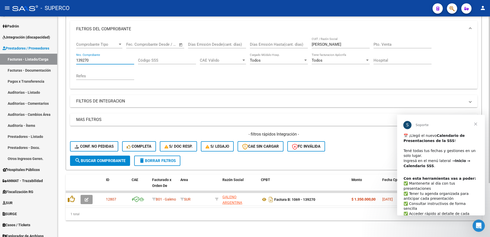
click at [117, 58] on input "139270" at bounding box center [105, 60] width 58 height 5
type input "1"
click at [93, 158] on span "search Buscar Comprobante" at bounding box center [100, 160] width 51 height 5
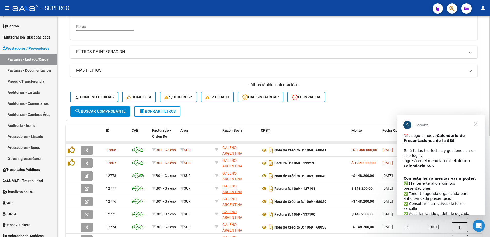
scroll to position [168, 0]
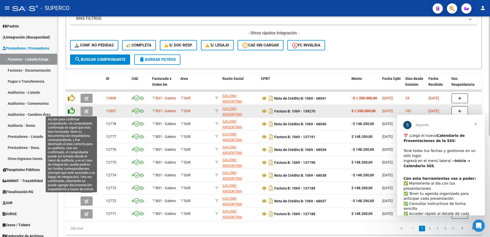
click at [69, 110] on icon at bounding box center [71, 110] width 7 height 7
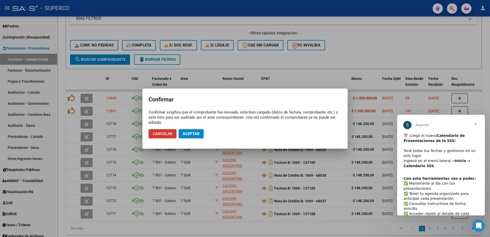
click at [193, 133] on span "Aceptar" at bounding box center [191, 133] width 17 height 5
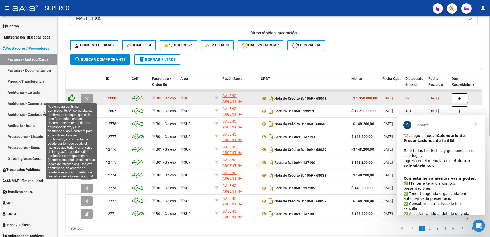
click at [70, 99] on icon at bounding box center [71, 97] width 7 height 7
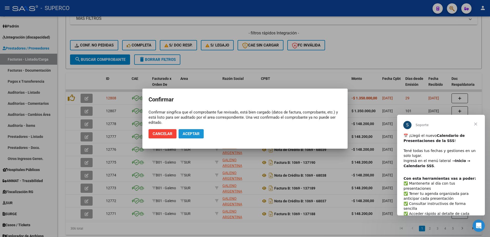
click at [195, 135] on span "Aceptar" at bounding box center [191, 133] width 17 height 5
